Goal: Transaction & Acquisition: Purchase product/service

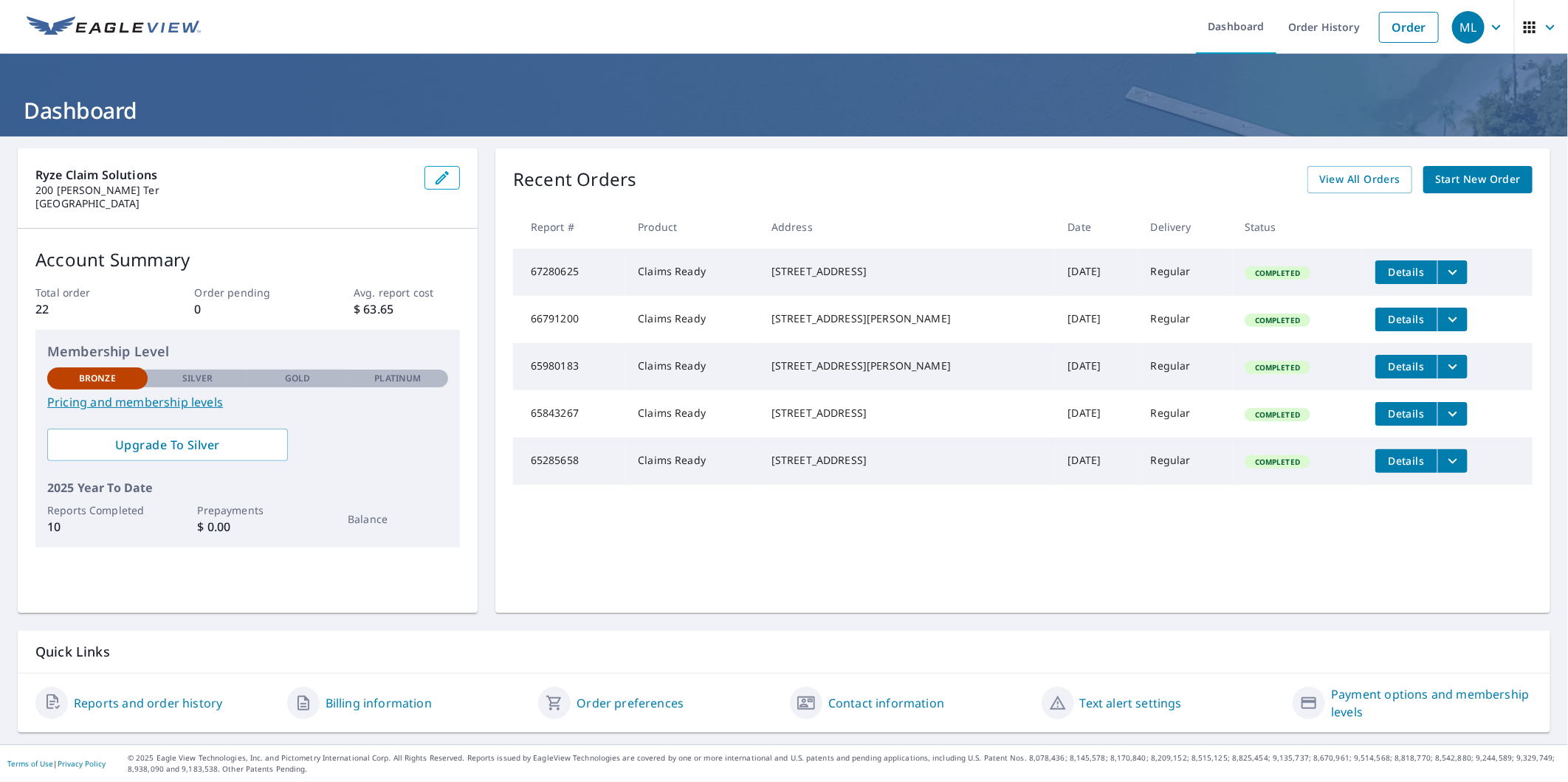
click at [1474, 177] on span "Start New Order" at bounding box center [1477, 180] width 85 height 18
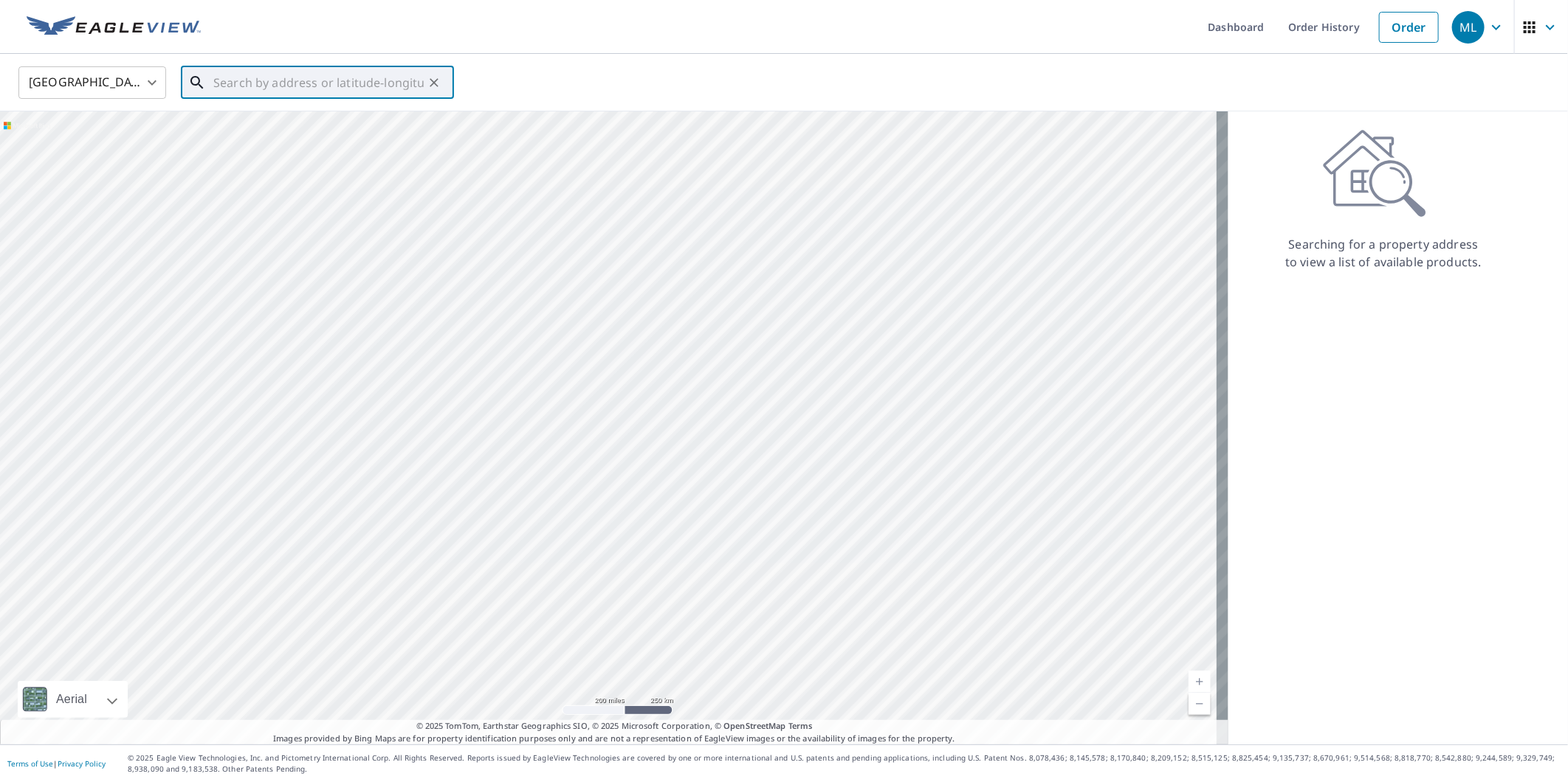
click at [327, 79] on input "text" at bounding box center [318, 82] width 210 height 41
click at [286, 113] on li "[STREET_ADDRESS]" at bounding box center [317, 133] width 273 height 50
type input "[STREET_ADDRESS]"
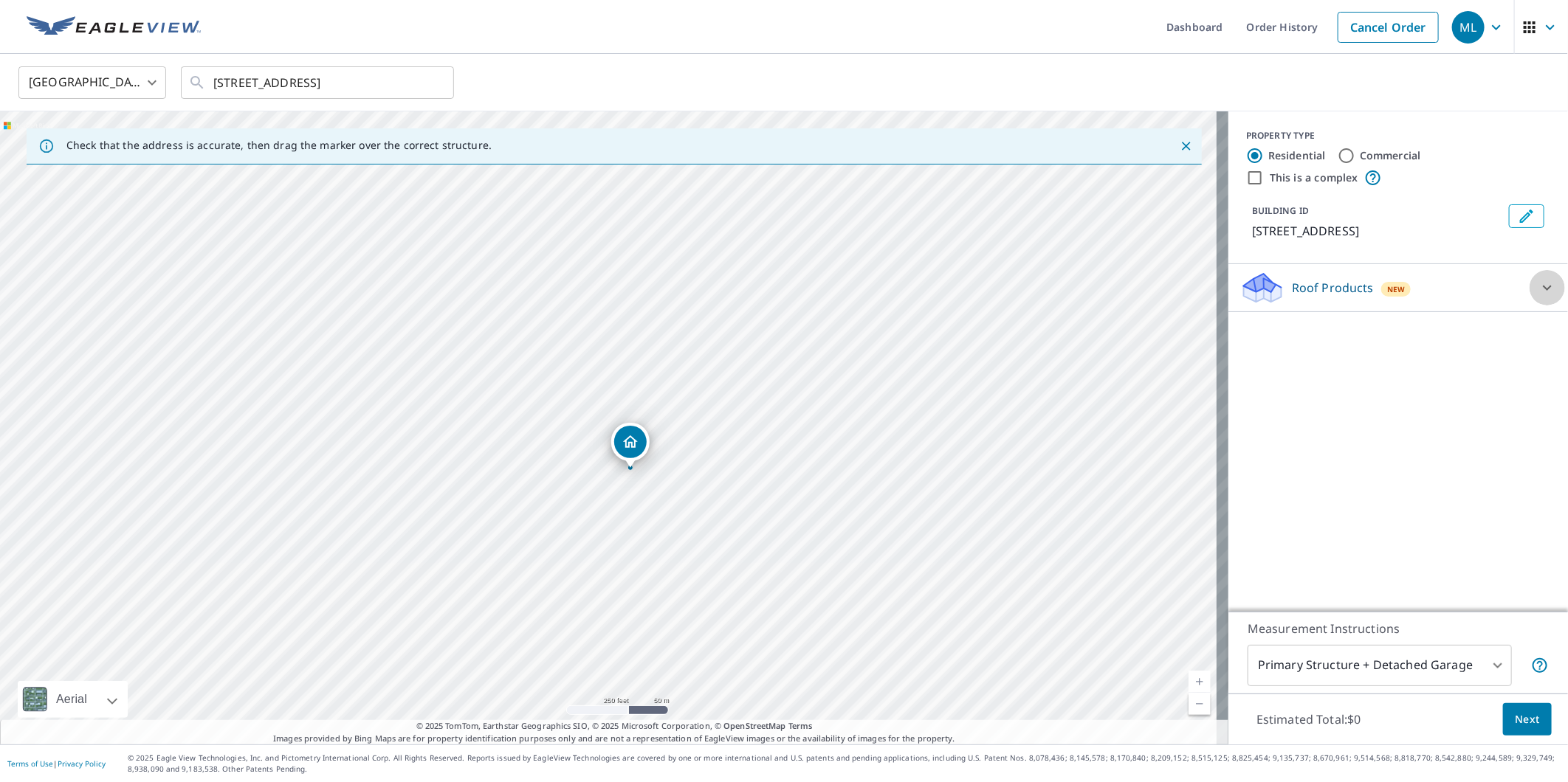
click at [1538, 297] on icon at bounding box center [1547, 287] width 18 height 18
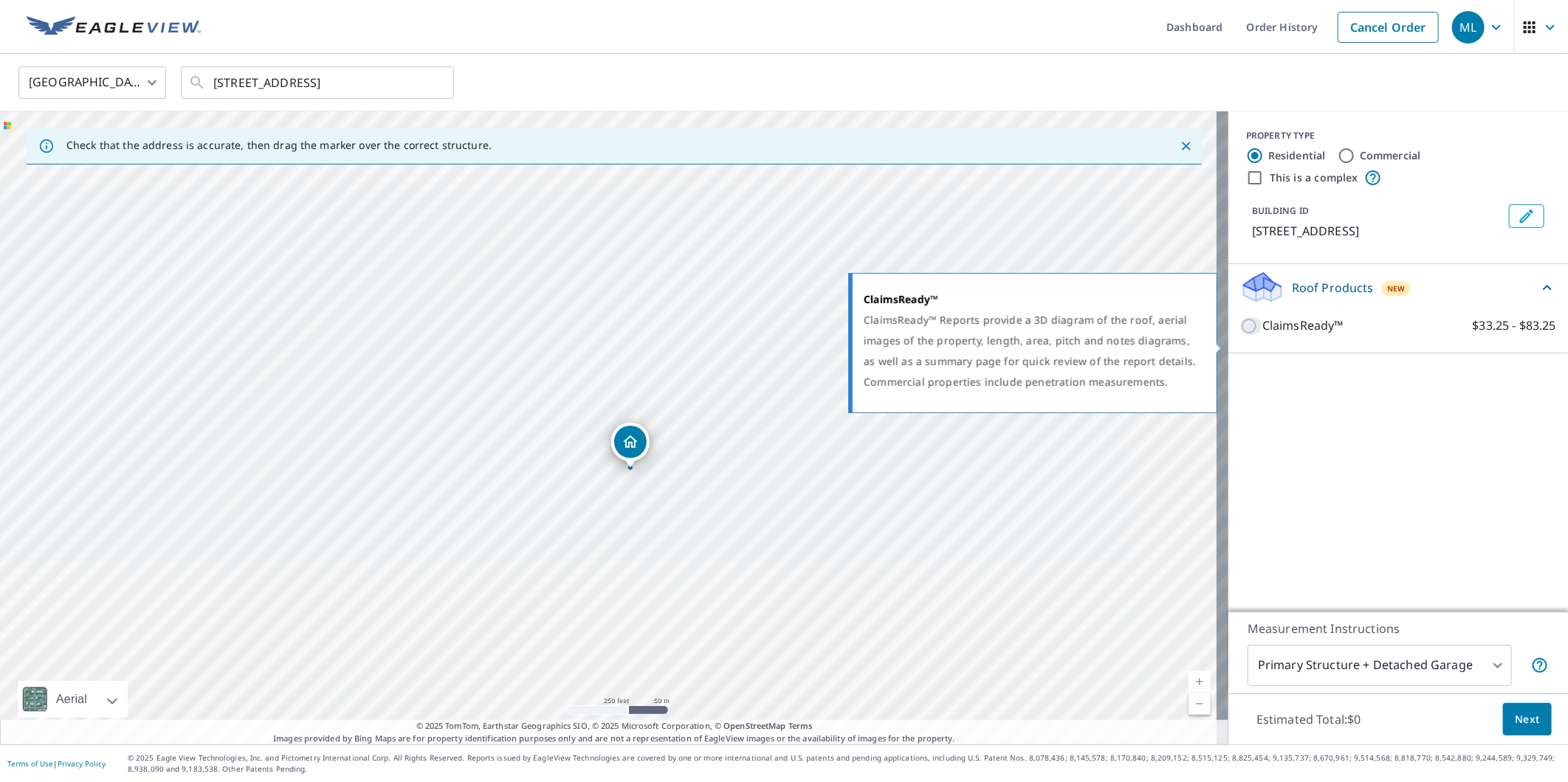
click at [1240, 335] on input "ClaimsReady™ $33.25 - $83.25" at bounding box center [1250, 326] width 22 height 18
checkbox input "true"
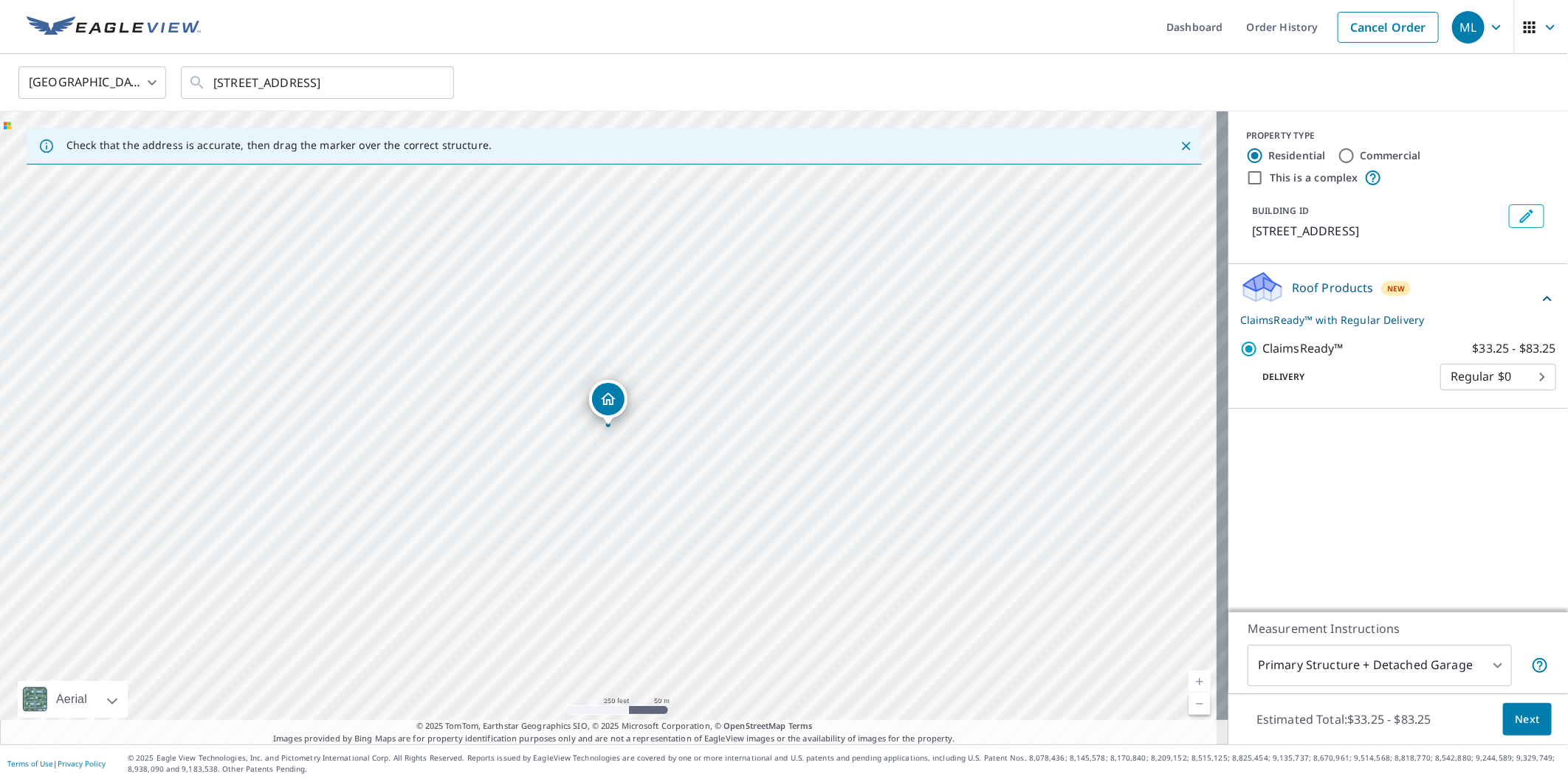
click at [1420, 665] on body "ML ML Dashboard Order History Cancel Order ML United States US ​ [STREET_ADDRES…" at bounding box center [784, 391] width 1568 height 782
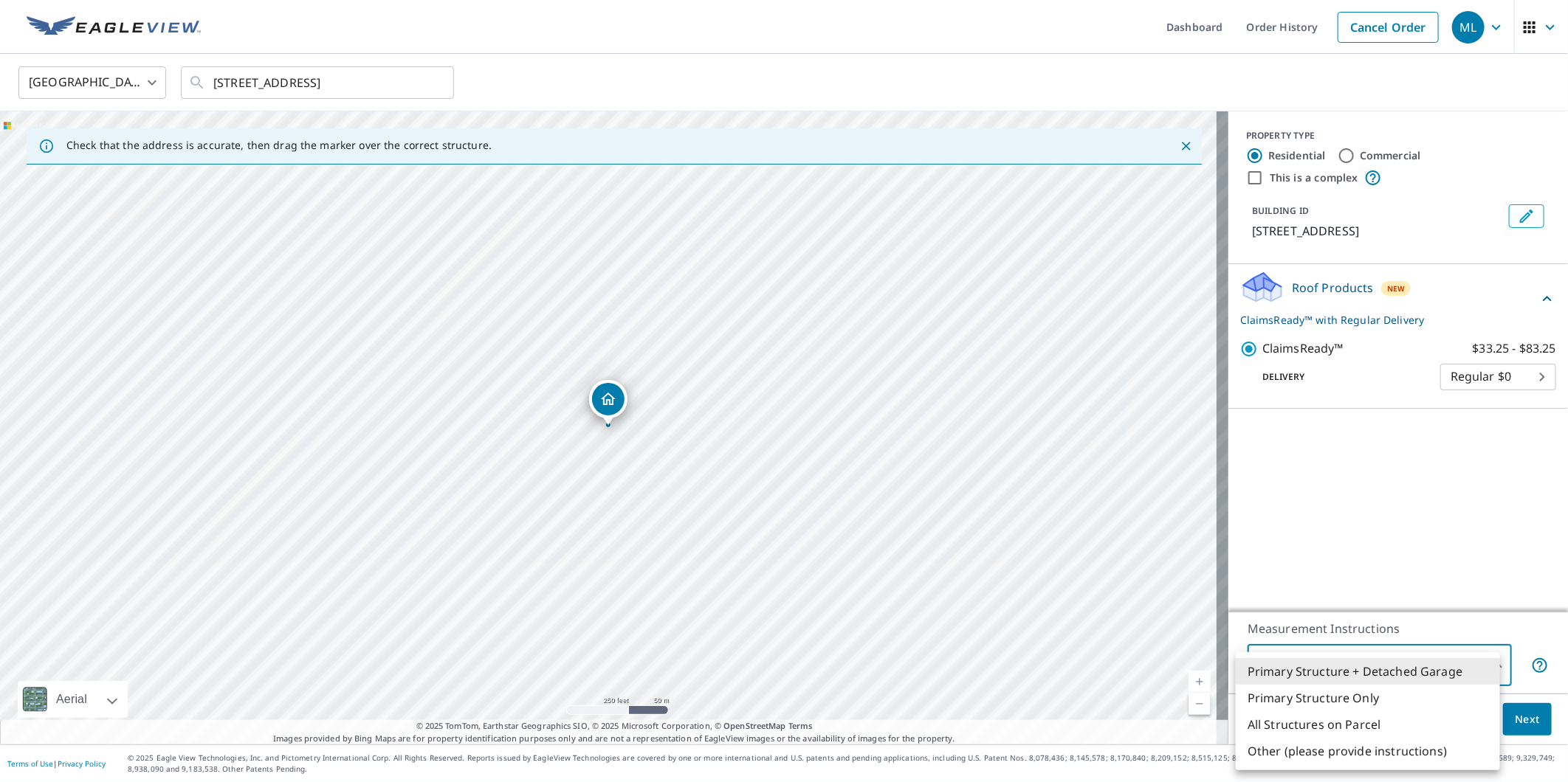
click at [1308, 702] on li "Primary Structure Only" at bounding box center [1368, 698] width 264 height 27
type input "2"
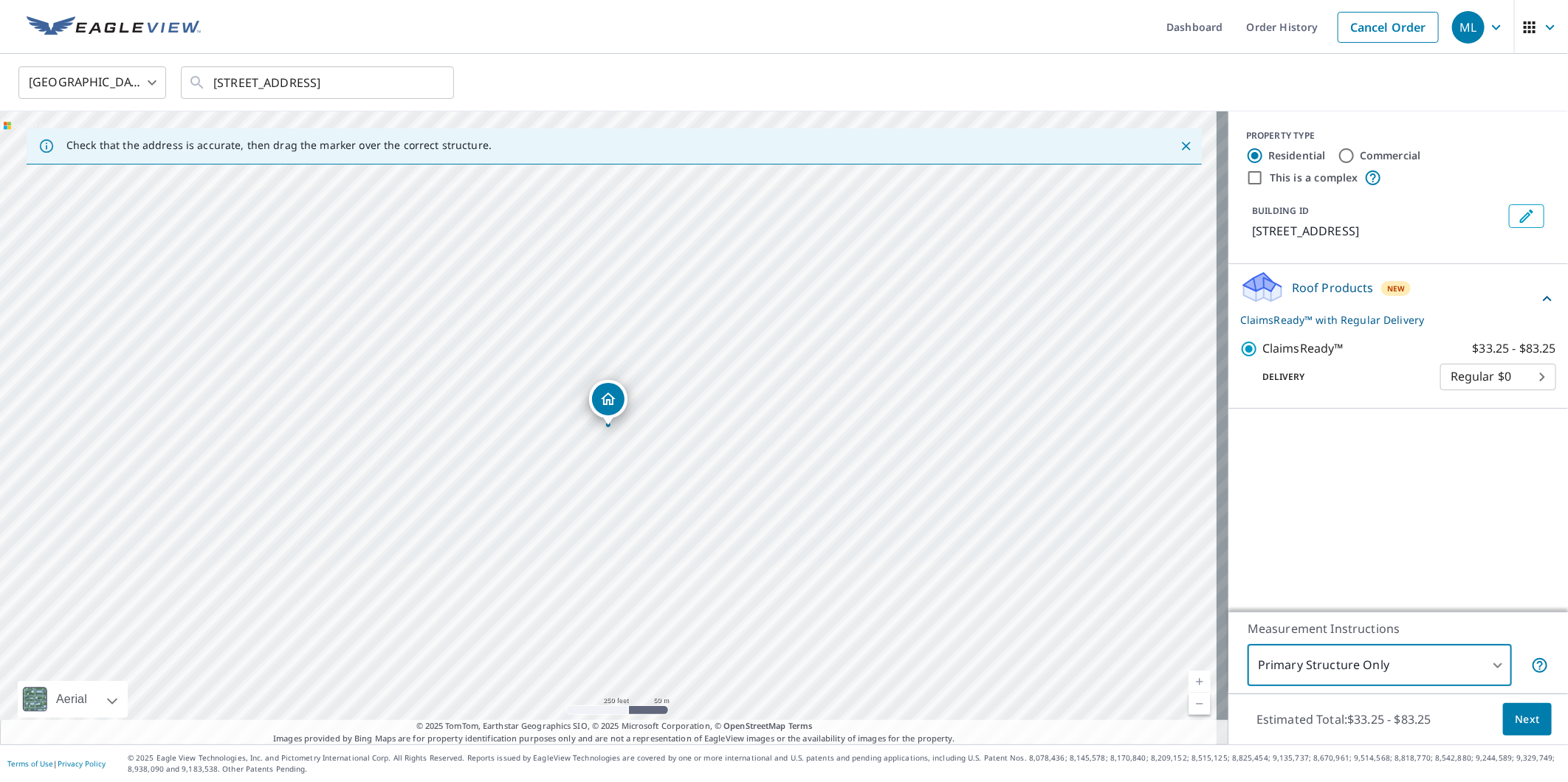
click at [1515, 717] on span "Next" at bounding box center [1527, 720] width 25 height 18
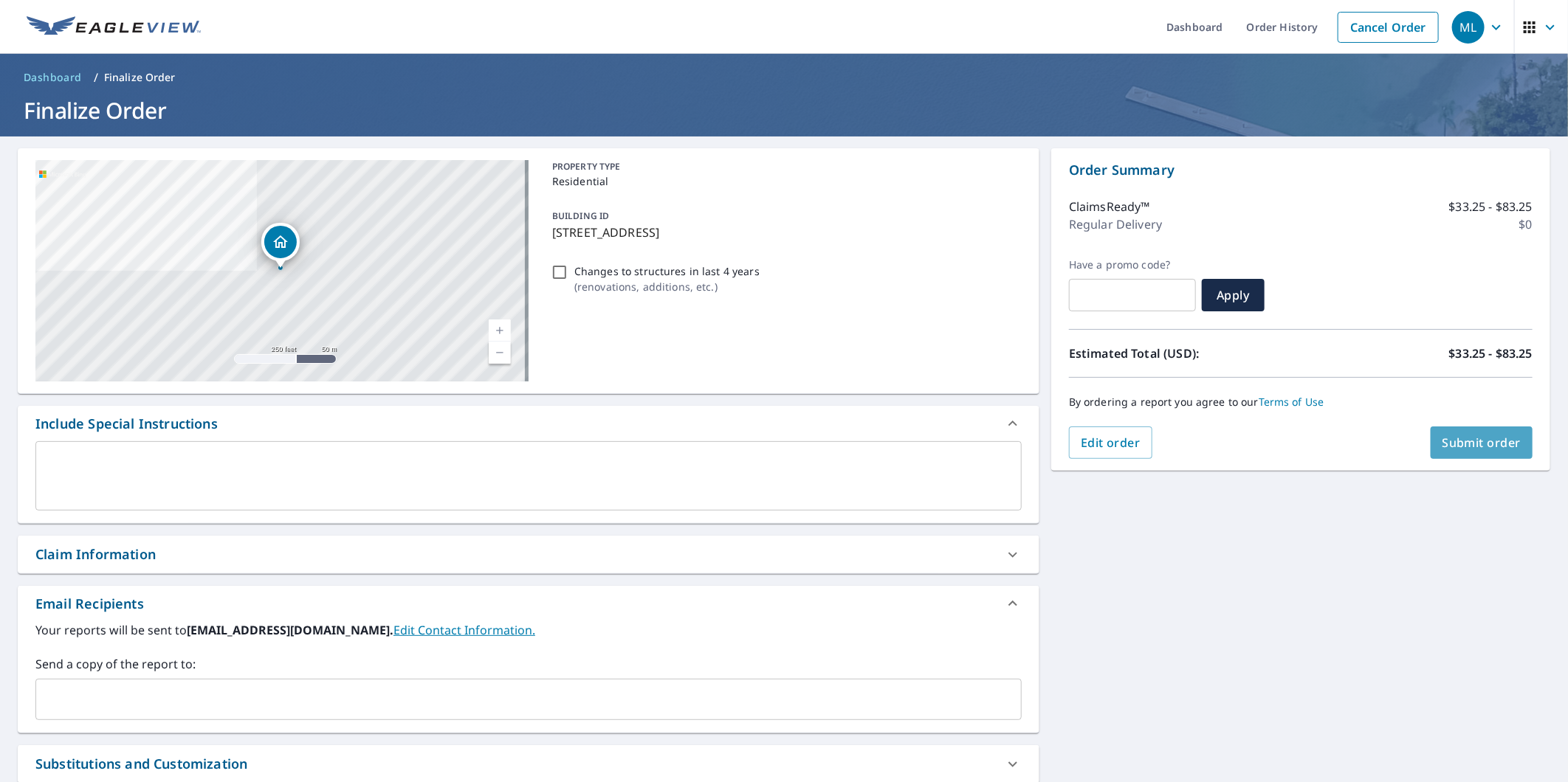
click at [1443, 444] on span "Submit order" at bounding box center [1482, 442] width 79 height 16
